Goal: Submit feedback/report problem: Submit feedback/report problem

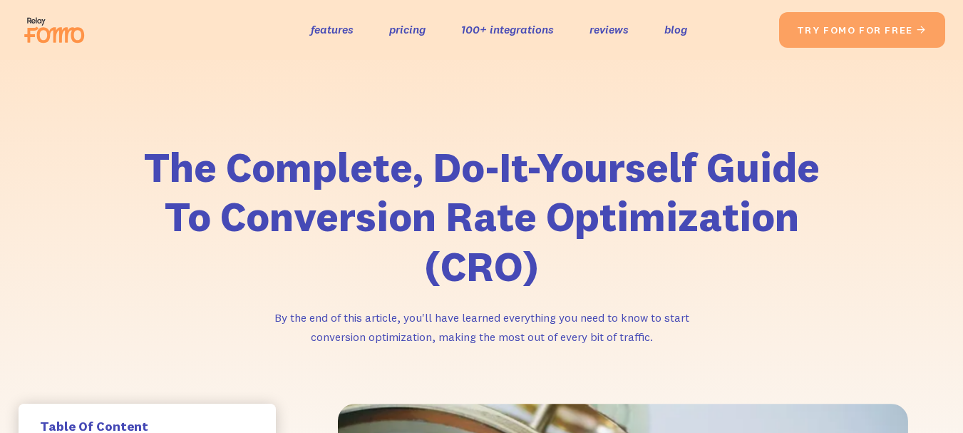
click at [68, 25] on img at bounding box center [59, 30] width 80 height 46
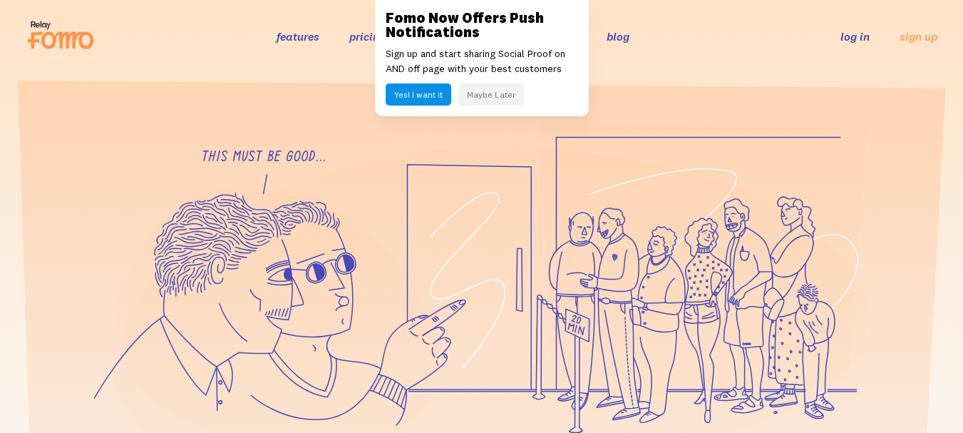
click at [464, 38] on div "Fomo Now Offers Push Notifications Sign up and start sharing Social Proof on AN…" at bounding box center [482, 58] width 214 height 116
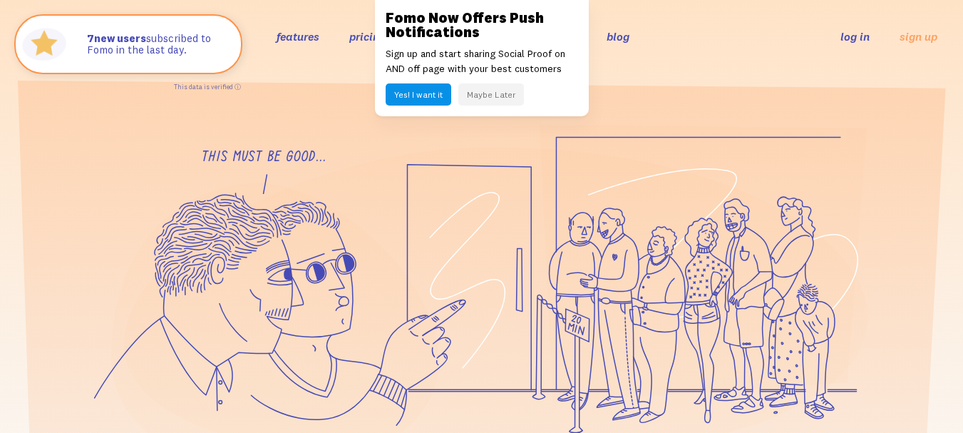
click at [486, 98] on button "Maybe Later" at bounding box center [492, 94] width 66 height 22
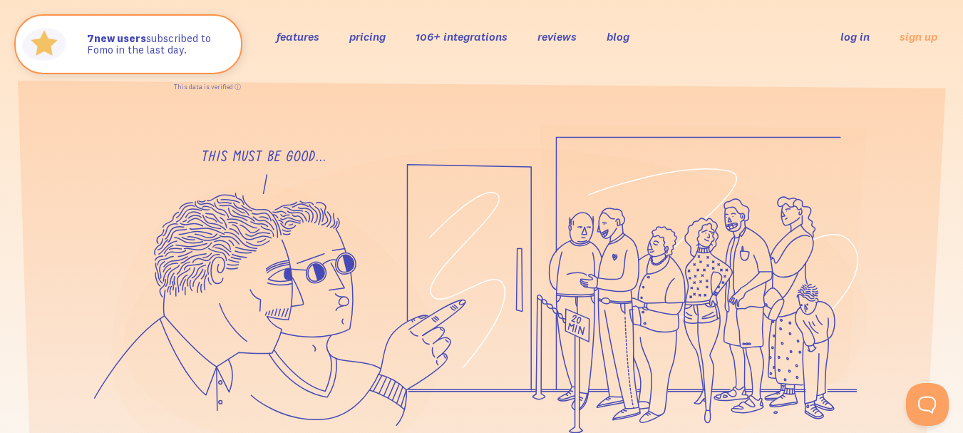
click at [454, 34] on link "106+ integrations" at bounding box center [462, 36] width 92 height 14
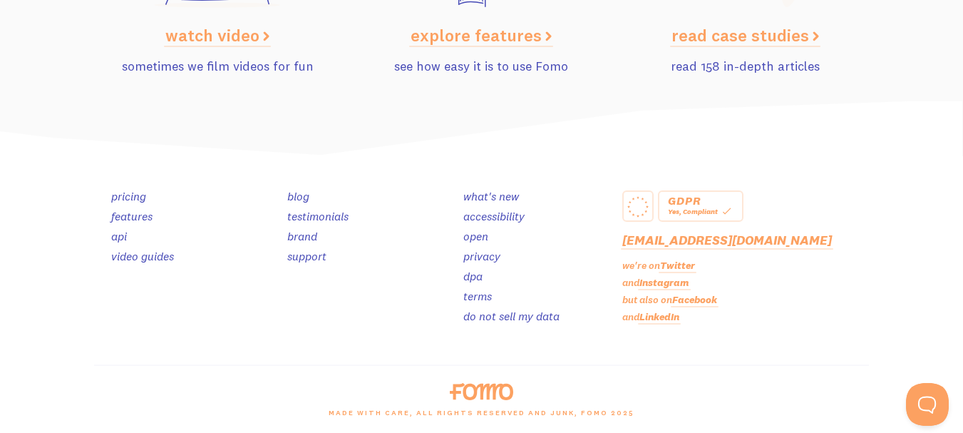
scroll to position [7216, 0]
click at [926, 396] on button "Open Beacon popover" at bounding box center [925, 401] width 43 height 43
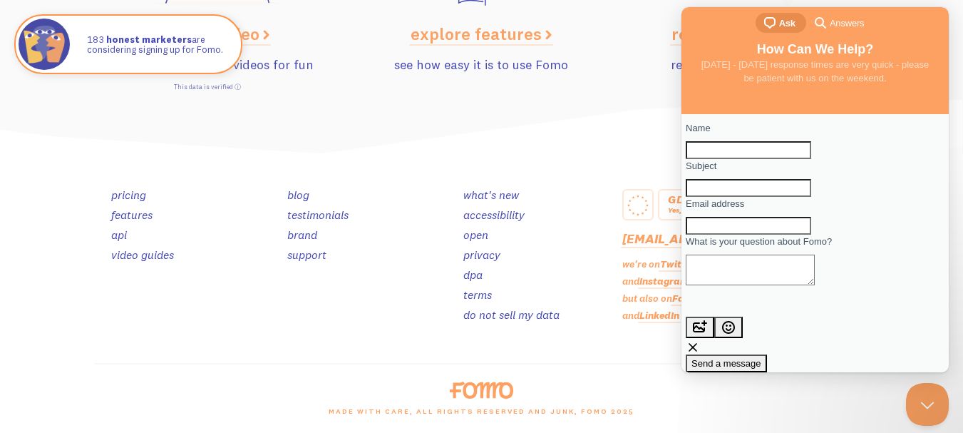
scroll to position [0, 0]
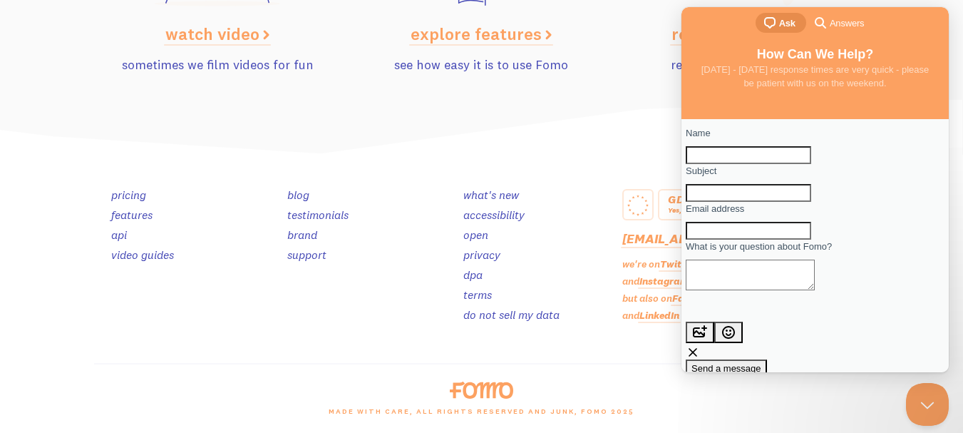
click at [757, 202] on div "Subject" at bounding box center [815, 183] width 259 height 38
click at [737, 163] on input "Name" at bounding box center [749, 155] width 126 height 19
paste input "Lilly Turner"
type input "Lilly Turner"
click at [740, 203] on input "Subject" at bounding box center [749, 193] width 126 height 19
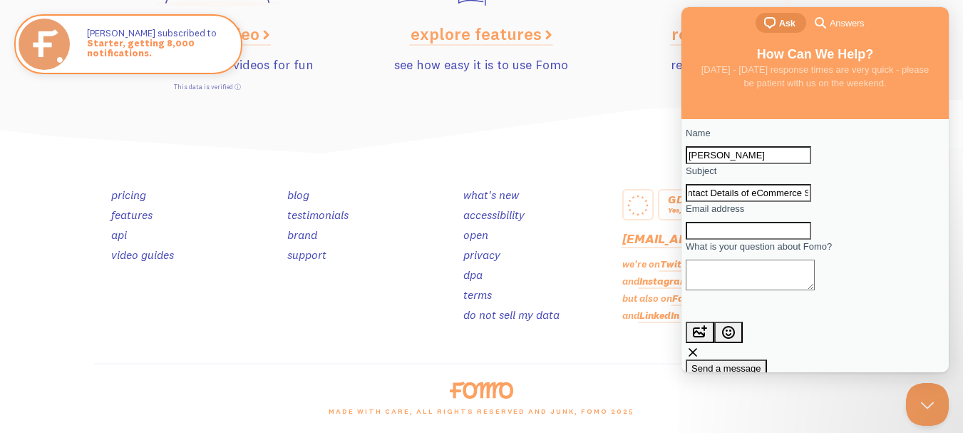
scroll to position [0, 19]
type input "Contact Details of eCommerce Stores and Etsy Sellers"
click at [707, 240] on div "Contact form" at bounding box center [815, 240] width 259 height 0
click at [722, 240] on input "Email address" at bounding box center [749, 231] width 126 height 19
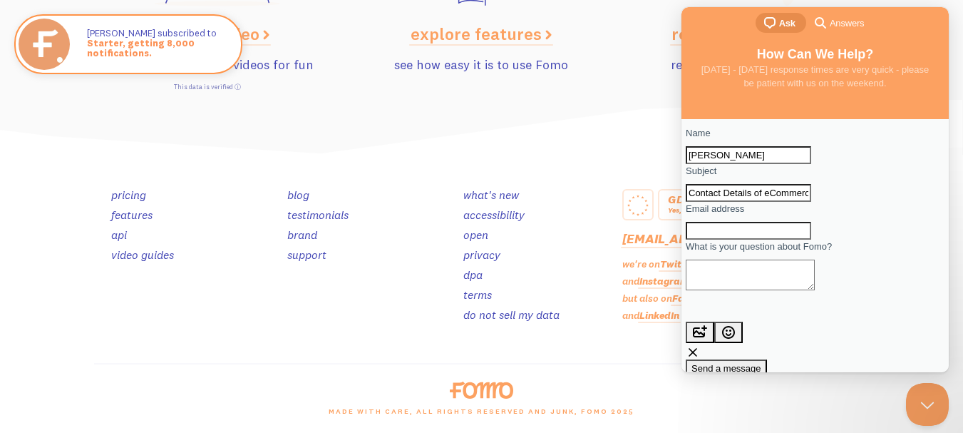
paste input "lilly.t@b2b-salesleads.com"
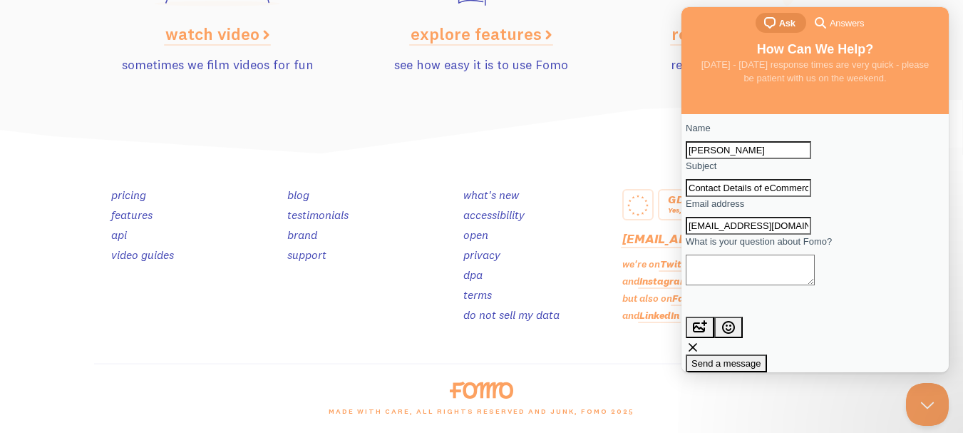
scroll to position [45, 0]
type input "lilly.t@b2b-salesleads.com"
click at [750, 247] on span "What is your question about Fomo?" at bounding box center [759, 241] width 146 height 11
click at [750, 258] on textarea "What is your question about Fomo?" at bounding box center [750, 270] width 129 height 31
paste textarea "Hi, I'm Lilly from Infodataplace here. We provide verified contact details of D…"
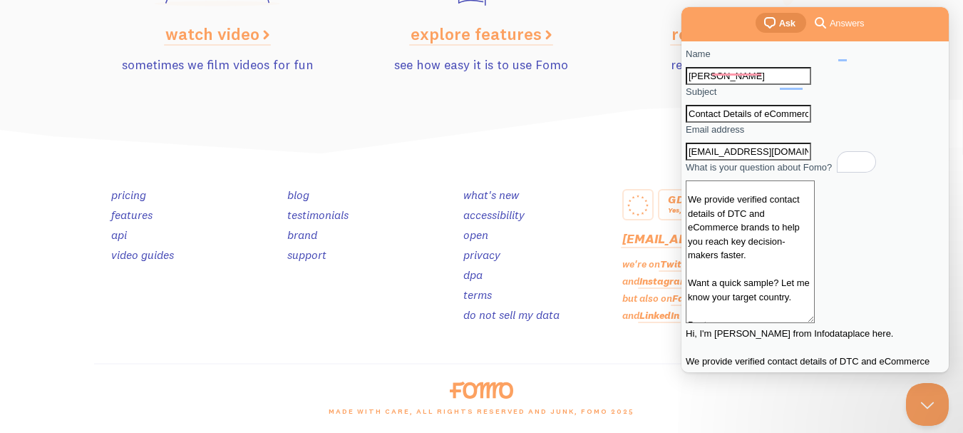
scroll to position [31, 0]
click at [742, 270] on textarea "Hi, I'm Lilly from Infodataplace here. We provide verified contact details of D…" at bounding box center [750, 251] width 129 height 143
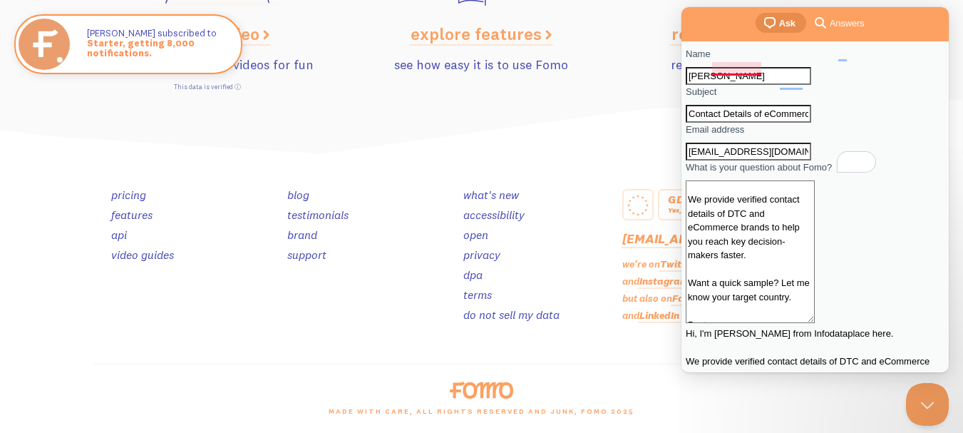
click at [742, 251] on textarea "Hi, I'm Lilly from Infodataplace here. We provide verified contact details of D…" at bounding box center [750, 251] width 129 height 143
paste textarea "Shopify, Magento BigCommerce, Woocommerce, Prestashop Stores and Etsy Seller"
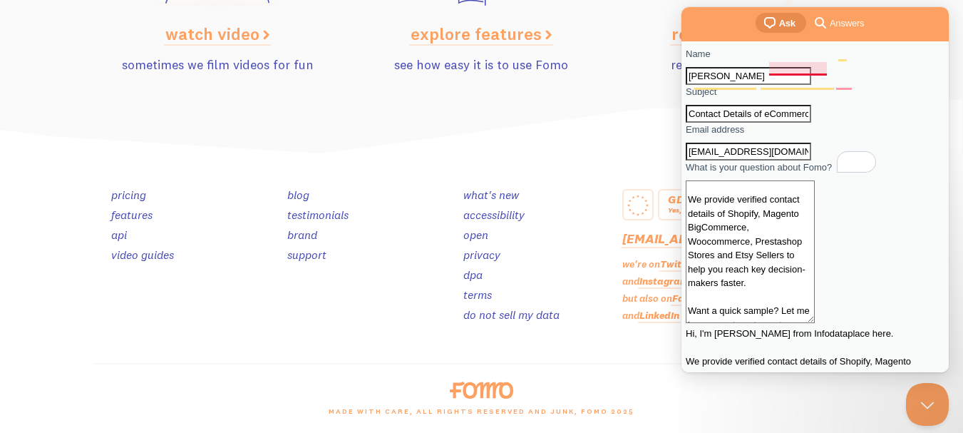
click at [804, 261] on textarea "Hi, I'm Lilly from Infodataplace here. We provide verified contact details of S…" at bounding box center [750, 251] width 129 height 143
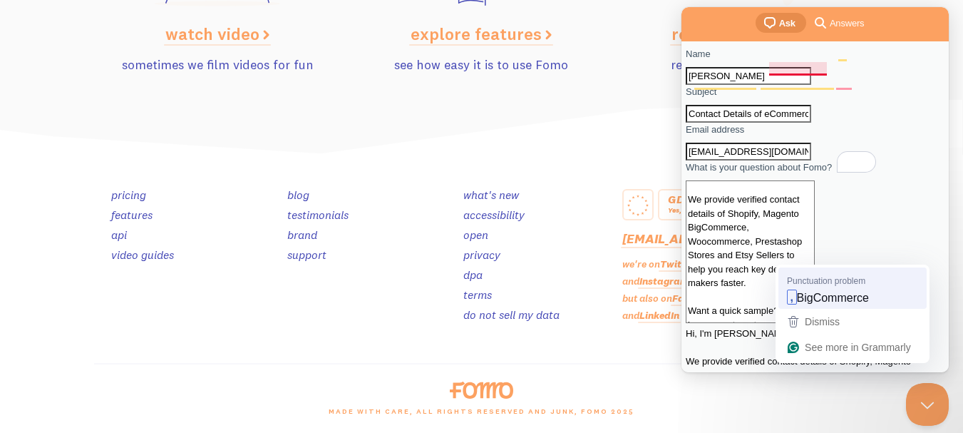
click at [807, 294] on span "BigCommerce" at bounding box center [833, 298] width 72 height 16
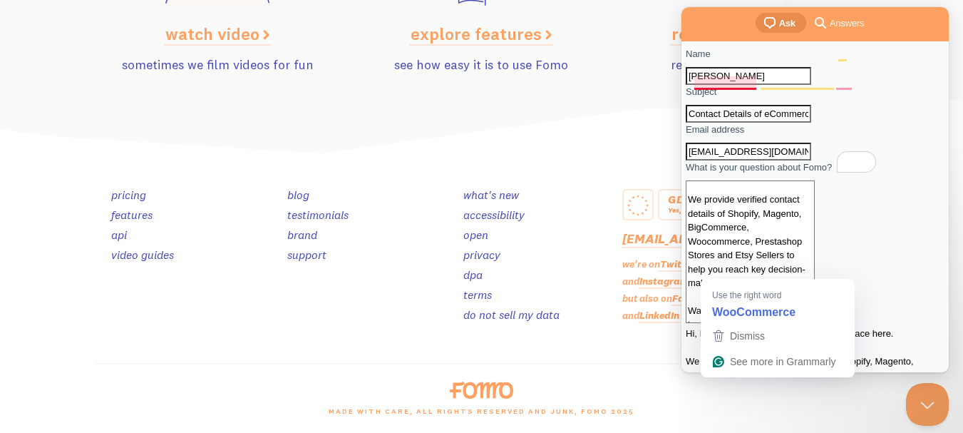
click at [733, 272] on textarea "Hi, I'm Lilly from Infodataplace here. We provide verified contact details of S…" at bounding box center [750, 251] width 129 height 143
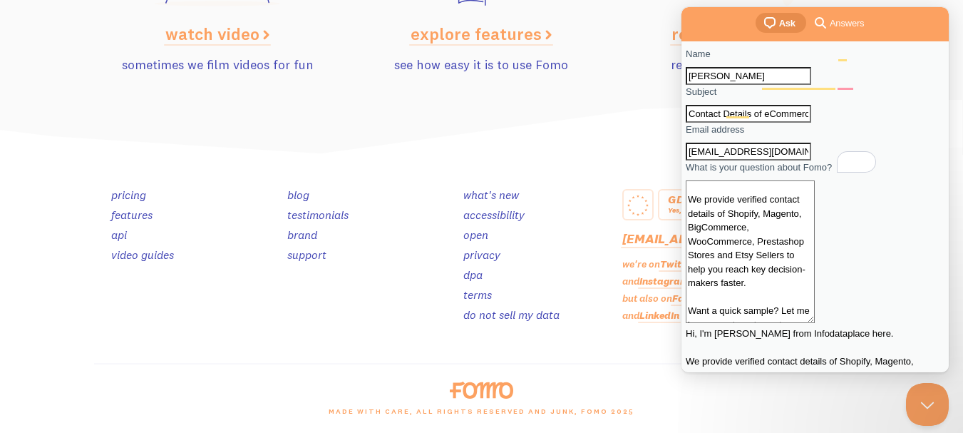
type textarea "Hi, I'm Lilly from Infodataplace here. We provide verified contact details of S…"
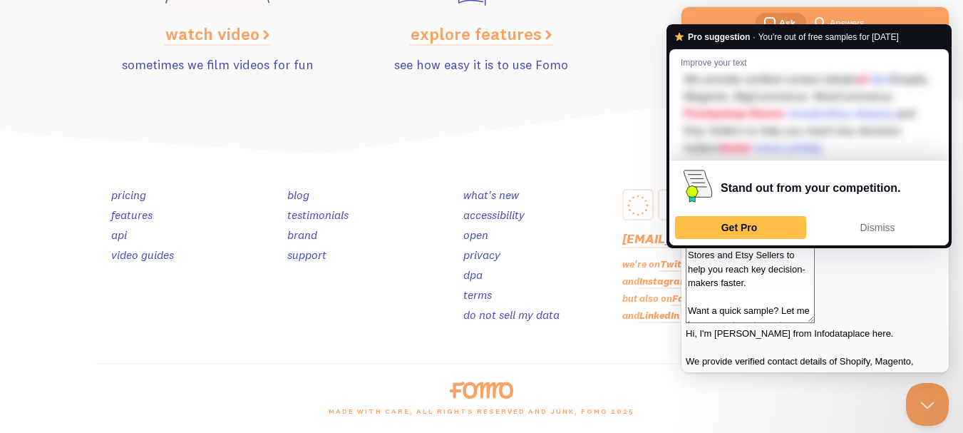
click at [807, 272] on textarea "Hi, I'm Lilly from Infodataplace here. We provide verified contact details of S…" at bounding box center [750, 251] width 129 height 143
click at [801, 309] on textarea "Hi, I'm Lilly from Infodataplace here. We provide verified contact details of S…" at bounding box center [750, 251] width 129 height 143
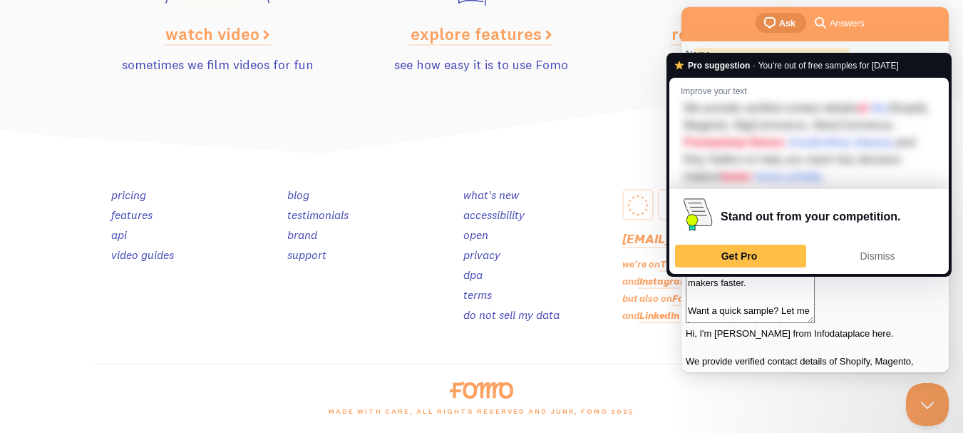
click at [789, 312] on textarea "Hi, I'm Lilly from Infodataplace here. We provide verified contact details of S…" at bounding box center [750, 251] width 129 height 143
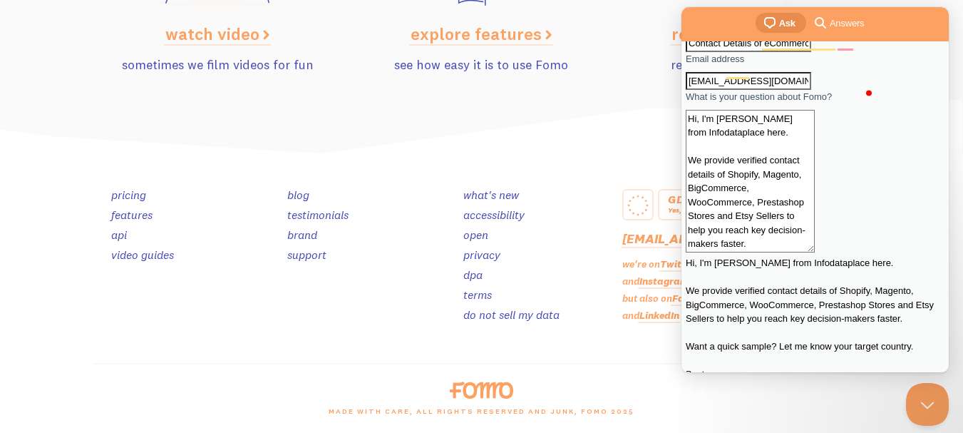
scroll to position [154, 0]
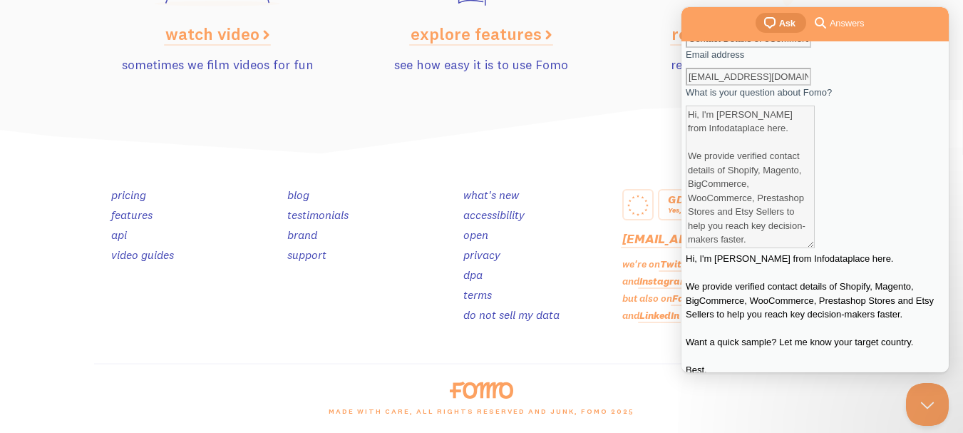
scroll to position [0, 0]
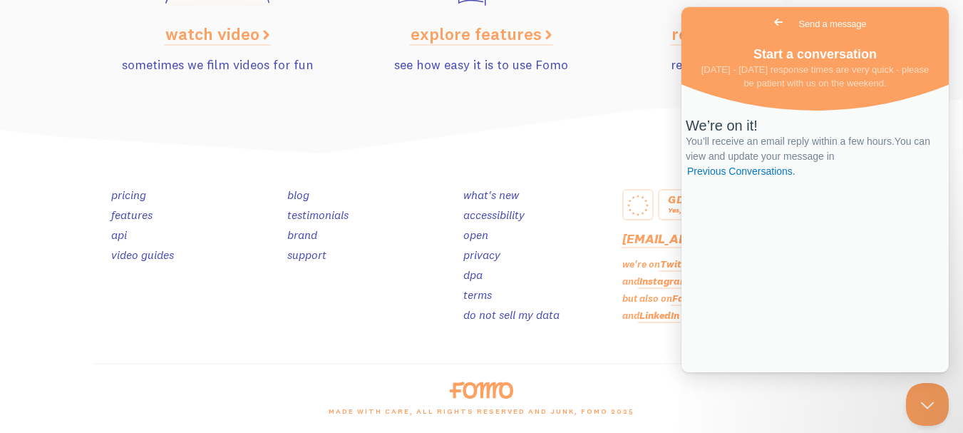
click at [762, 409] on div "made with care, all rights reserved and junk, Fomo 2025" at bounding box center [482, 416] width 792 height 34
click at [929, 416] on button "Close Beacon popover" at bounding box center [925, 401] width 43 height 43
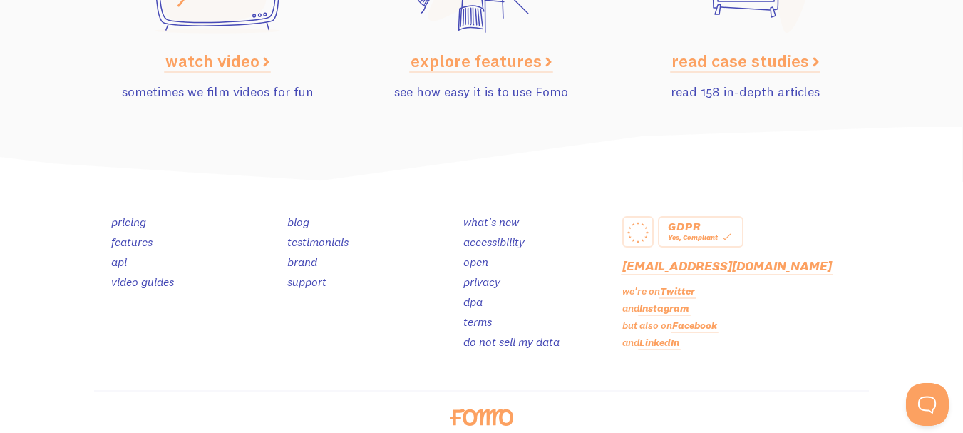
scroll to position [7216, 0]
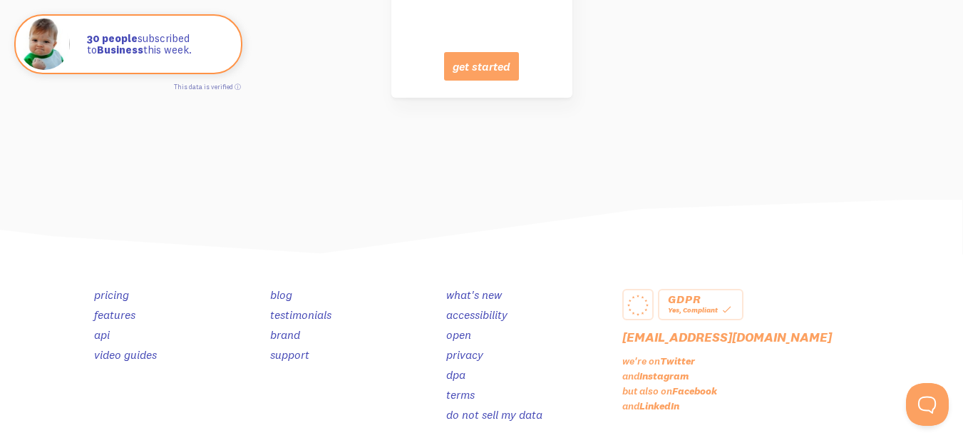
scroll to position [7333, 0]
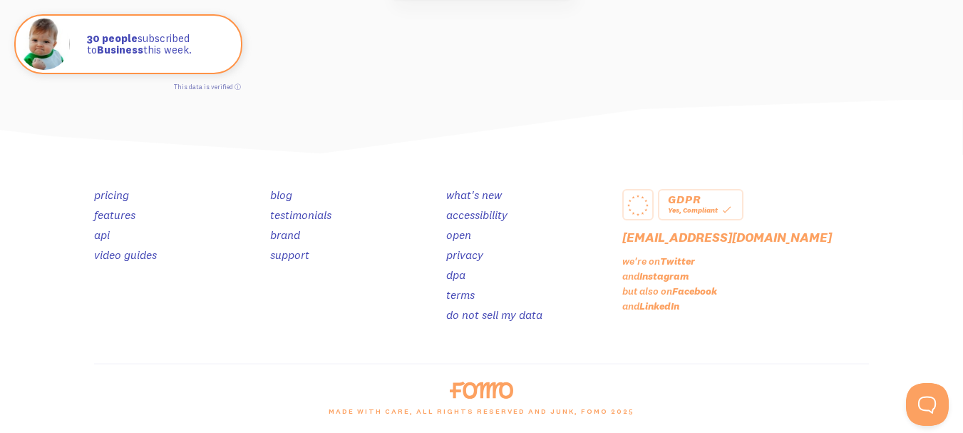
click at [456, 254] on link "privacy" at bounding box center [464, 254] width 37 height 14
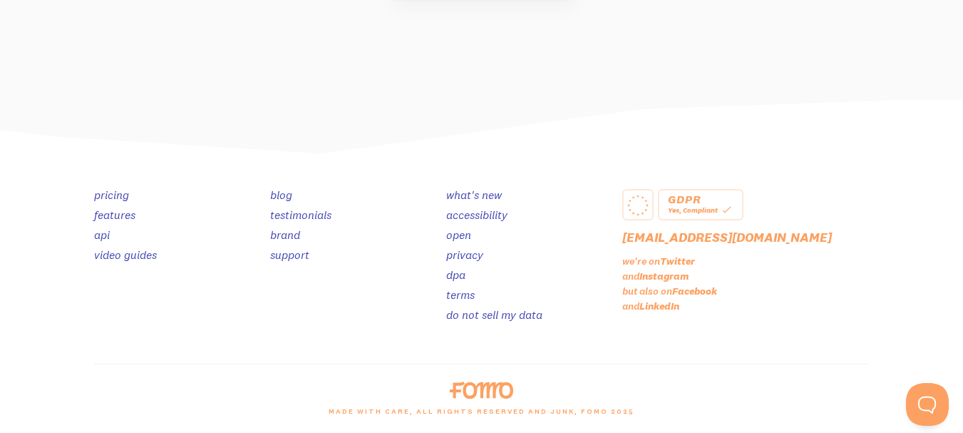
click at [286, 232] on link "brand" at bounding box center [285, 234] width 30 height 14
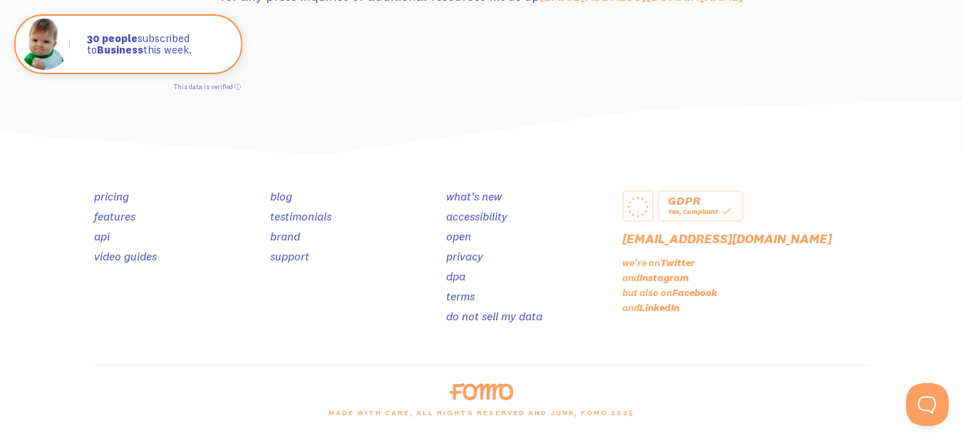
scroll to position [1575, 0]
